Goal: Information Seeking & Learning: Learn about a topic

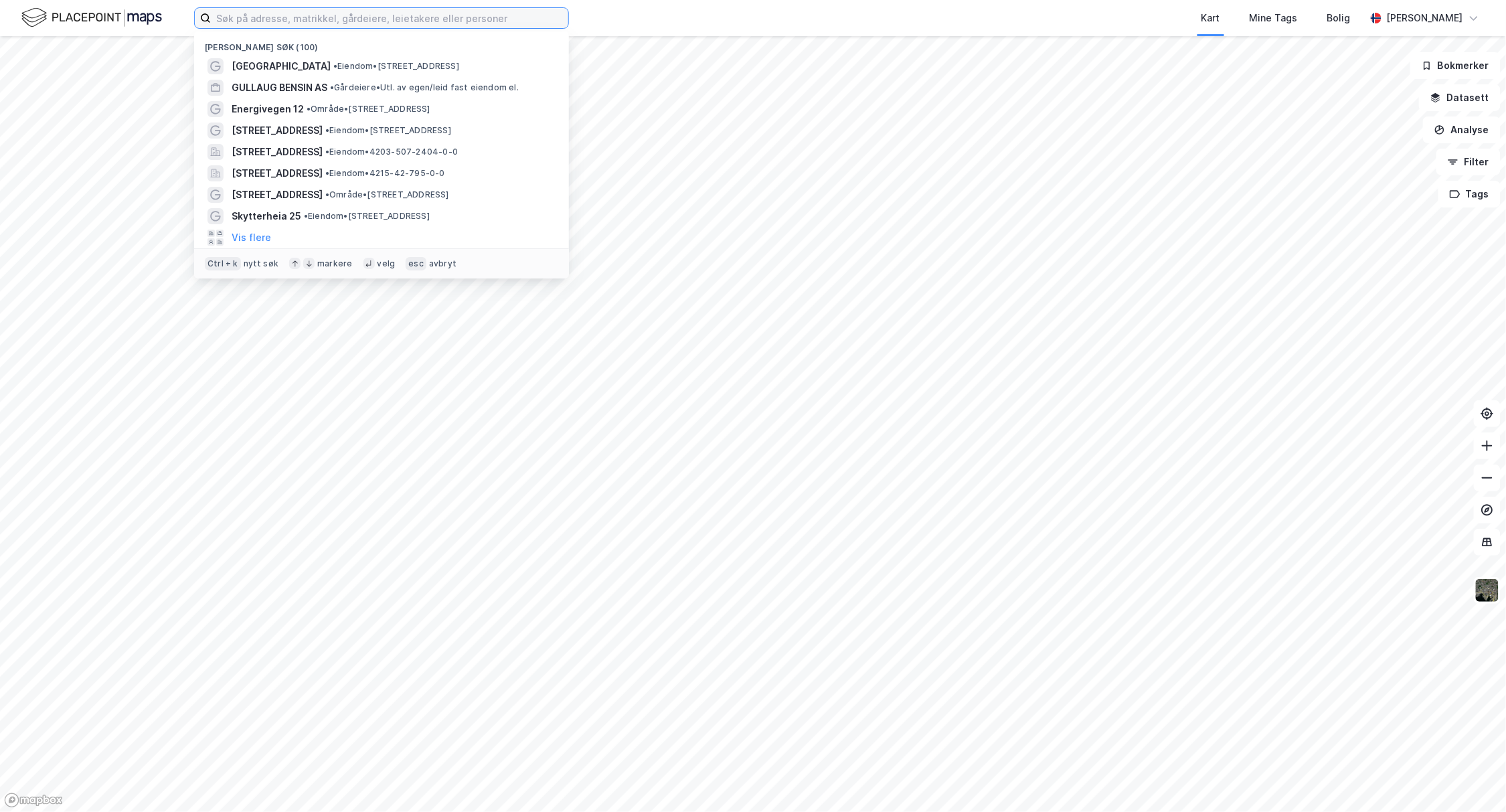
click at [402, 20] on input at bounding box center [389, 18] width 357 height 20
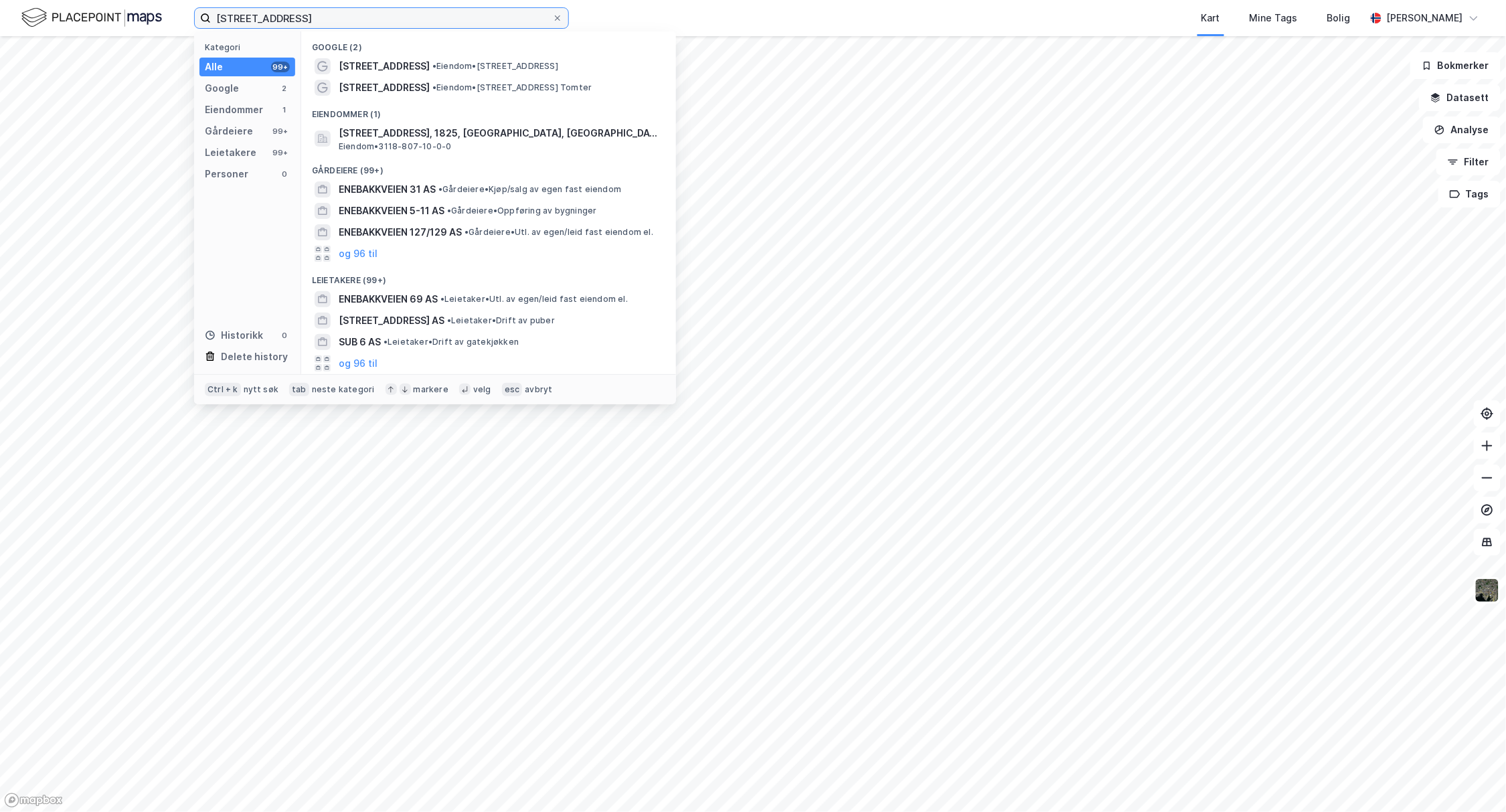
type input "[STREET_ADDRESS]"
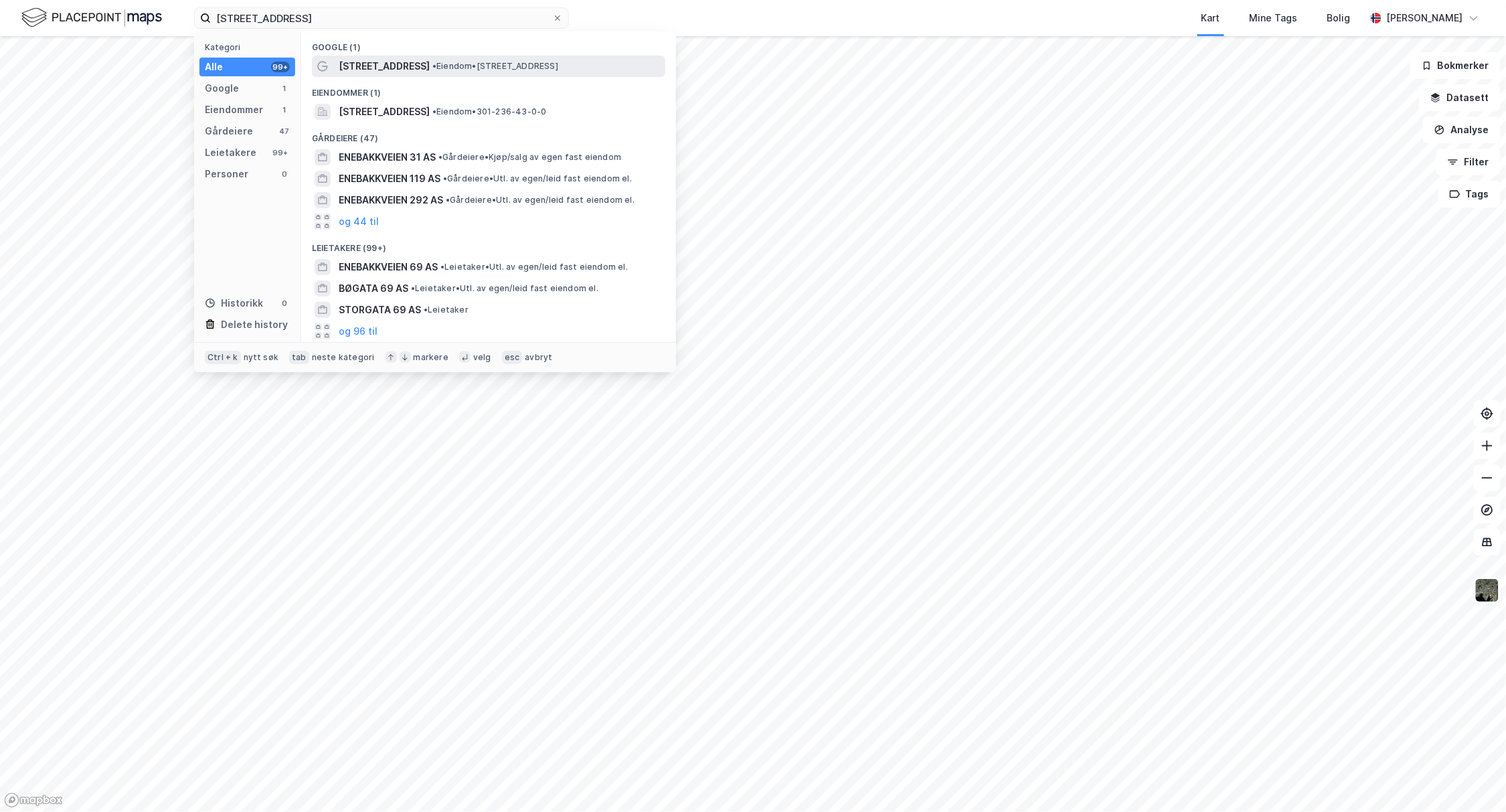
click at [397, 64] on span "[STREET_ADDRESS]" at bounding box center [384, 66] width 91 height 16
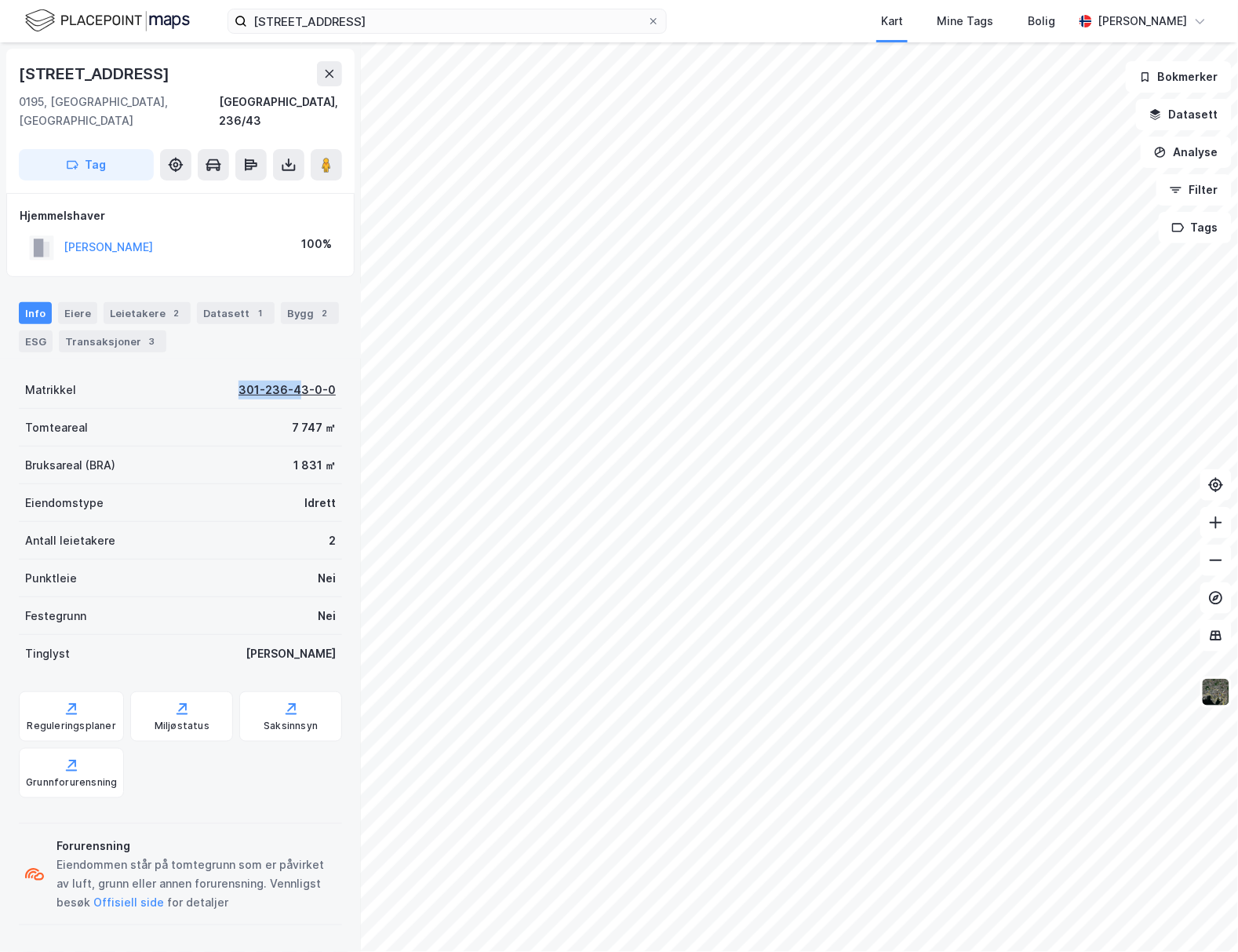
drag, startPoint x: 227, startPoint y: 367, endPoint x: 285, endPoint y: 371, distance: 58.1
click at [285, 371] on div "Matrikkel 301-236-43-0-0" at bounding box center [180, 390] width 323 height 38
drag, startPoint x: 262, startPoint y: 400, endPoint x: 305, endPoint y: 408, distance: 43.7
click at [305, 409] on div "Tomteareal 7 747 ㎡" at bounding box center [180, 427] width 323 height 38
copy div "7 747"
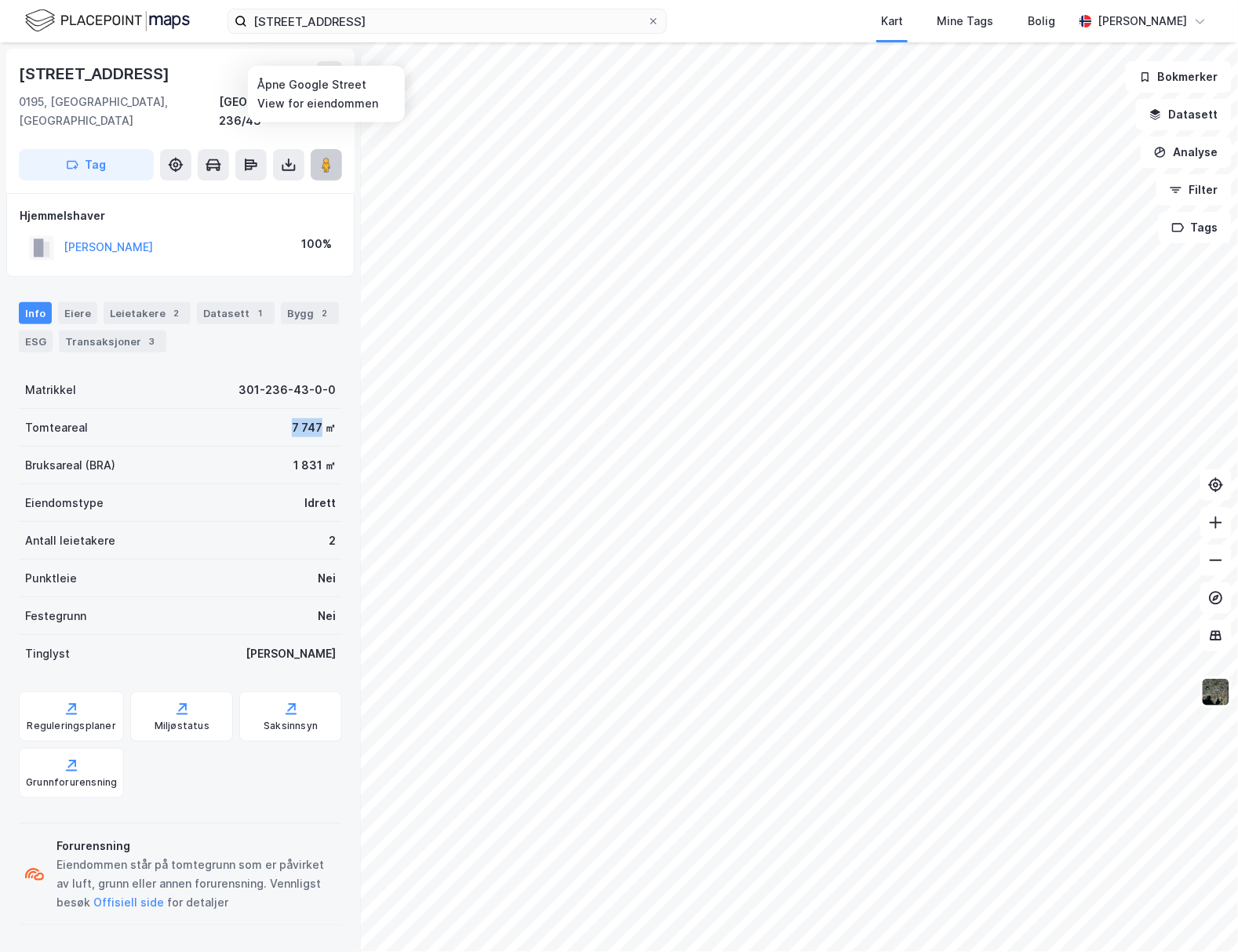
click at [323, 157] on image at bounding box center [326, 165] width 10 height 16
click at [1217, 698] on img at bounding box center [1216, 691] width 30 height 30
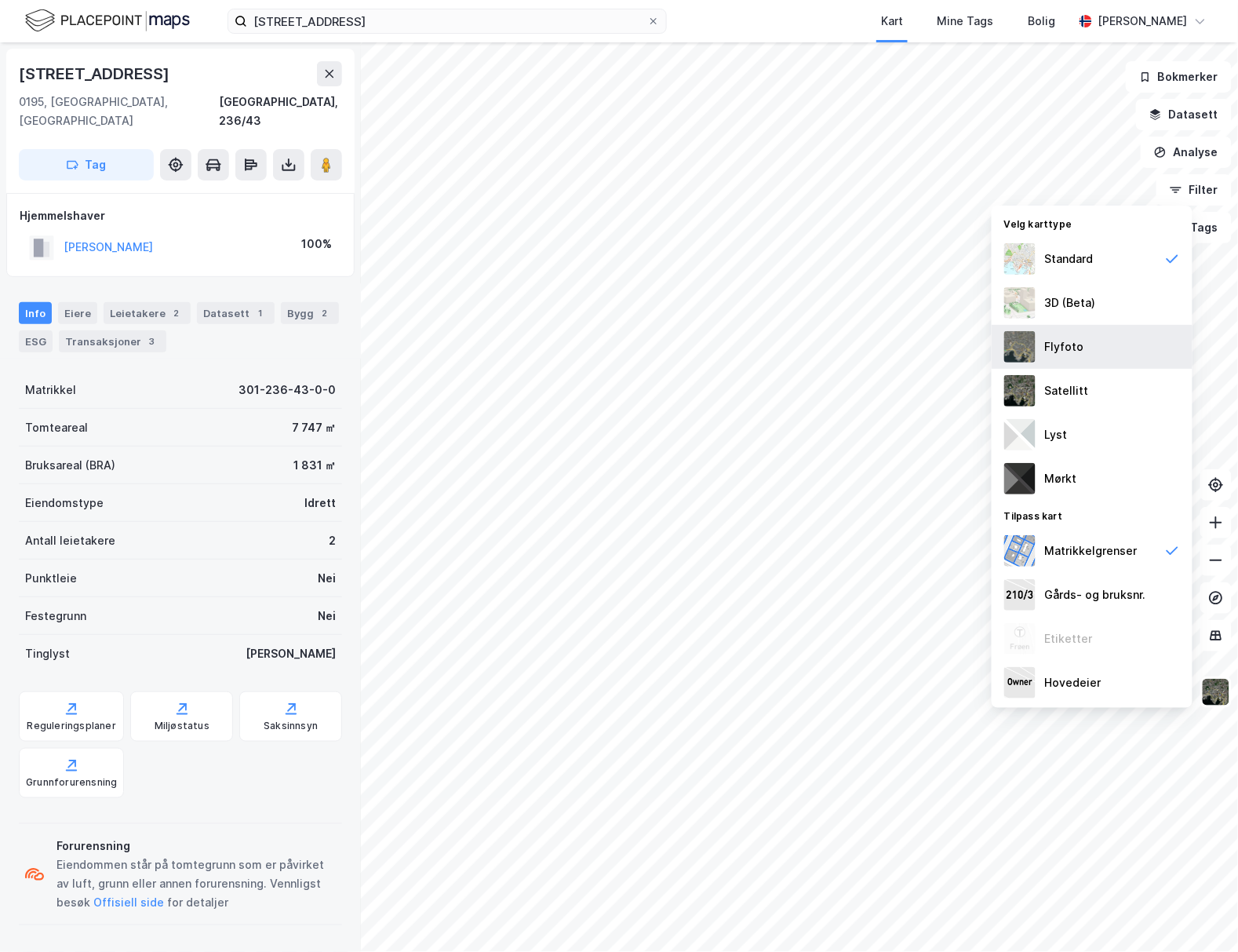
click at [1054, 354] on div "Flyfoto" at bounding box center [1064, 346] width 39 height 18
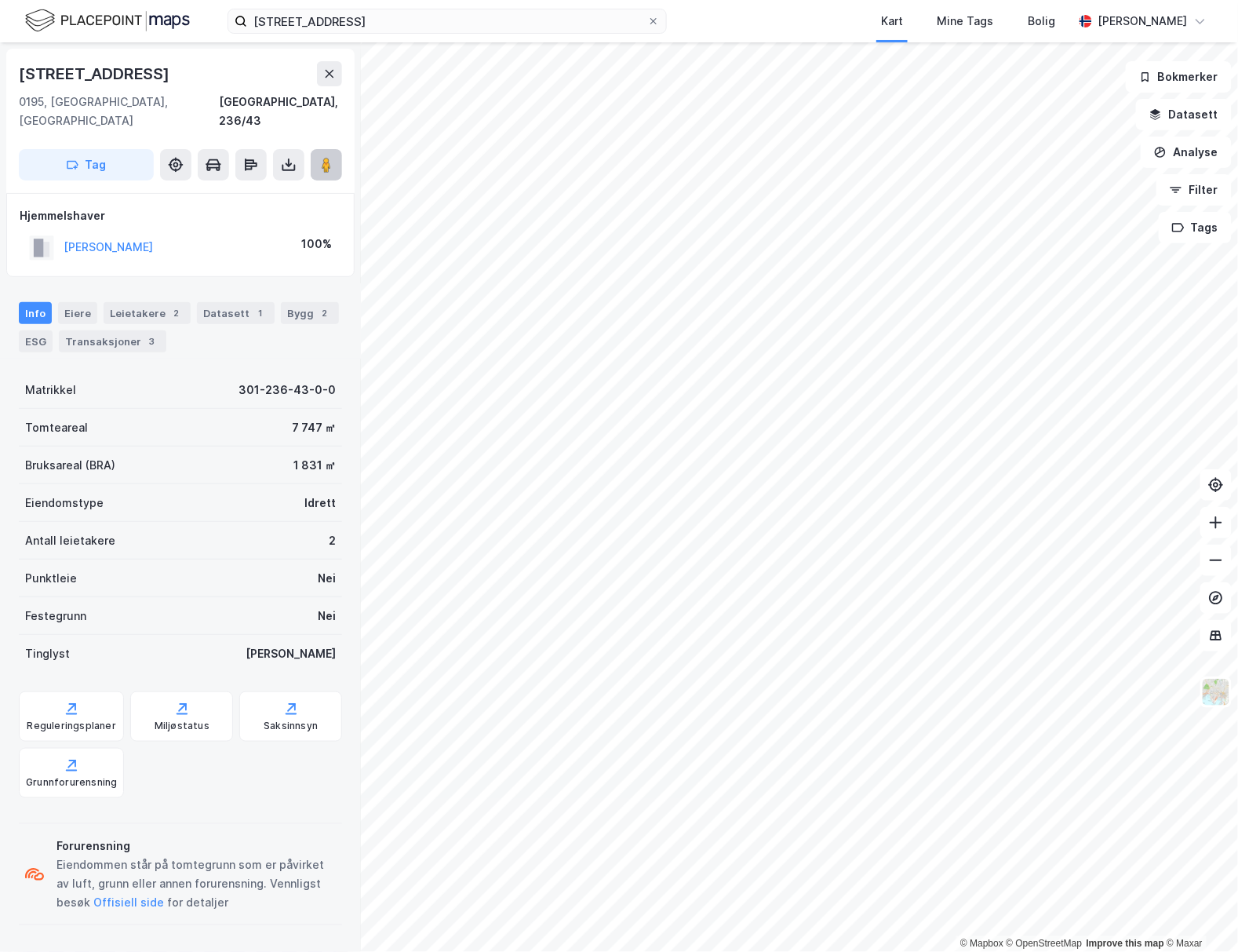
click at [327, 157] on image at bounding box center [326, 165] width 10 height 16
